Goal: Task Accomplishment & Management: Manage account settings

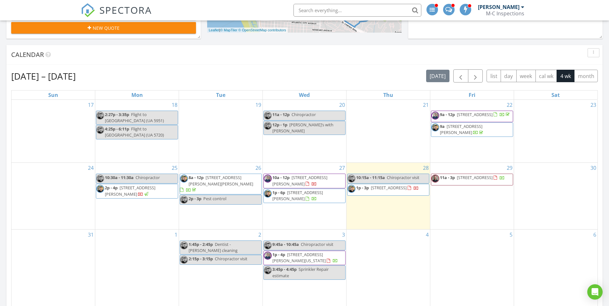
scroll to position [224, 0]
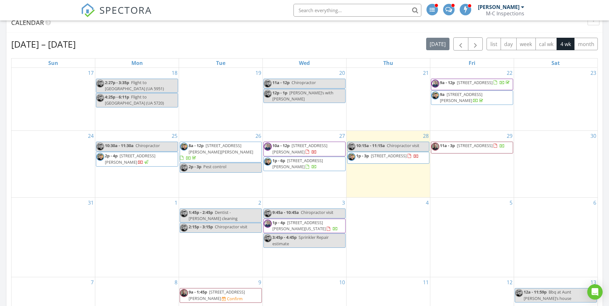
click at [322, 164] on span "[STREET_ADDRESS][PERSON_NAME]" at bounding box center [297, 164] width 50 height 12
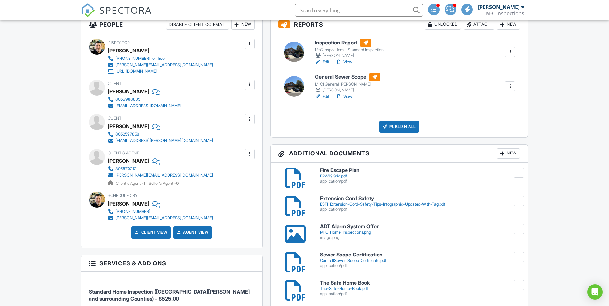
scroll to position [96, 0]
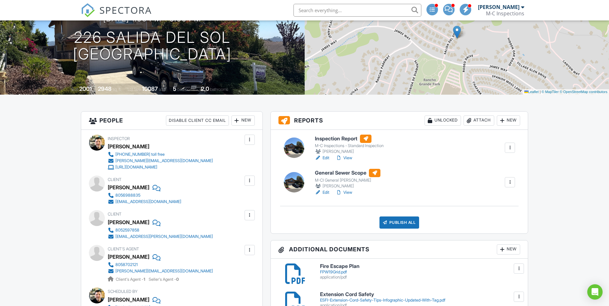
click at [328, 158] on link "Edit" at bounding box center [322, 158] width 14 height 6
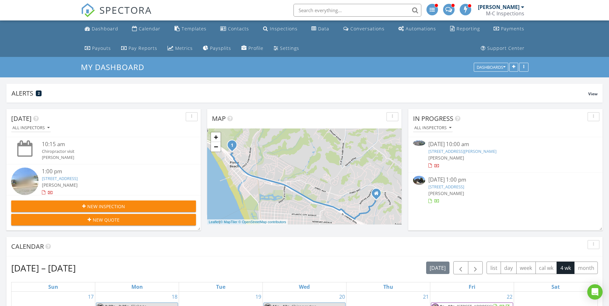
scroll to position [160, 0]
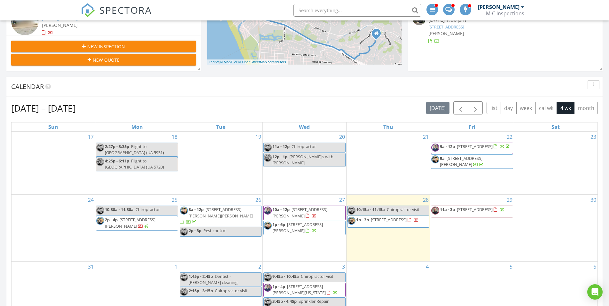
click at [313, 227] on span "226 Salida Del Sol, Arroyo Grande 93420" at bounding box center [297, 227] width 50 height 12
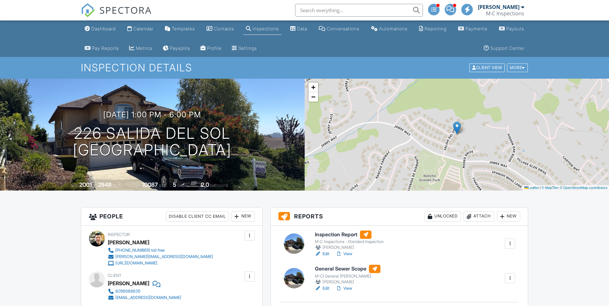
click at [326, 285] on link "Edit" at bounding box center [322, 288] width 14 height 6
drag, startPoint x: 0, startPoint y: 0, endPoint x: 325, endPoint y: 94, distance: 338.0
click at [325, 251] on link "Edit" at bounding box center [322, 254] width 14 height 6
